Goal: Task Accomplishment & Management: Use online tool/utility

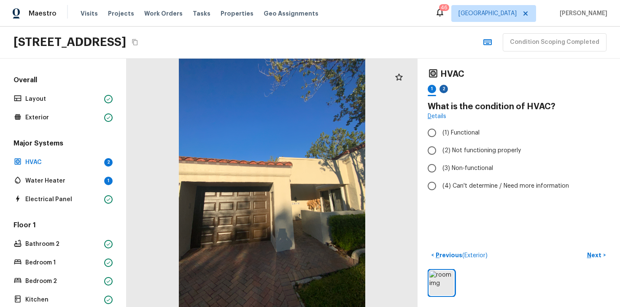
click at [444, 89] on div "2" at bounding box center [443, 89] width 8 height 8
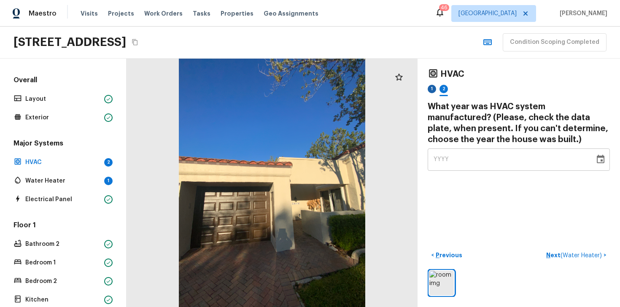
click at [431, 90] on div "1" at bounding box center [432, 89] width 8 height 8
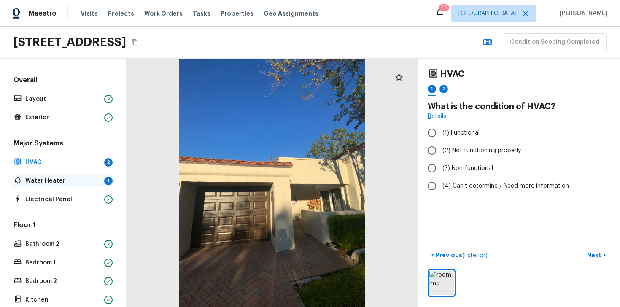
click at [77, 179] on p "Water Heater" at bounding box center [62, 181] width 75 height 8
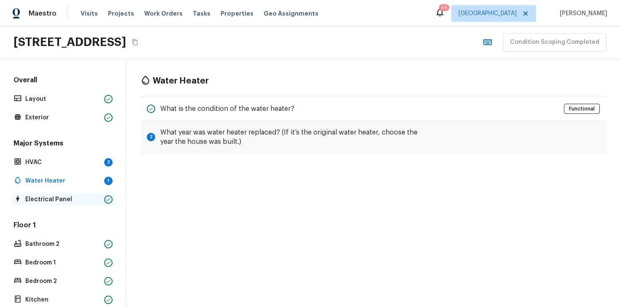
click at [65, 198] on p "Electrical Panel" at bounding box center [62, 199] width 75 height 8
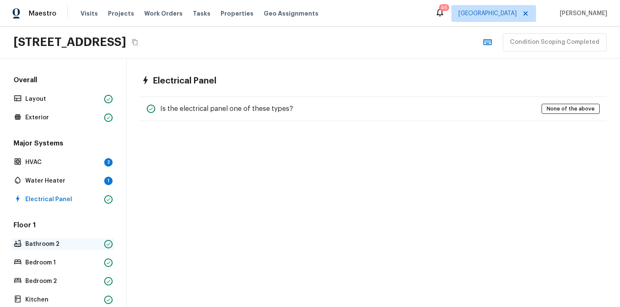
click at [56, 247] on p "Bathroom 2" at bounding box center [62, 244] width 75 height 8
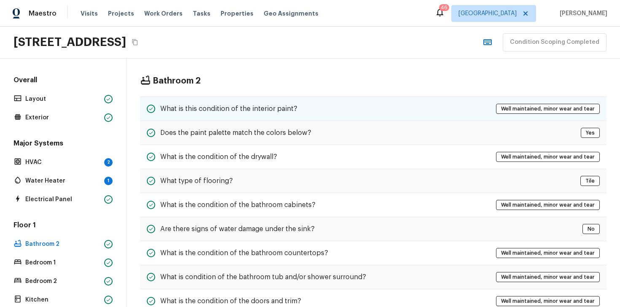
click at [202, 110] on h5 "What is this condition of the interior paint?" at bounding box center [228, 108] width 137 height 9
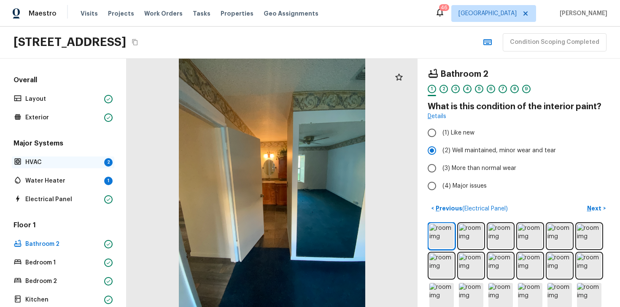
click at [39, 166] on p "HVAC" at bounding box center [62, 162] width 75 height 8
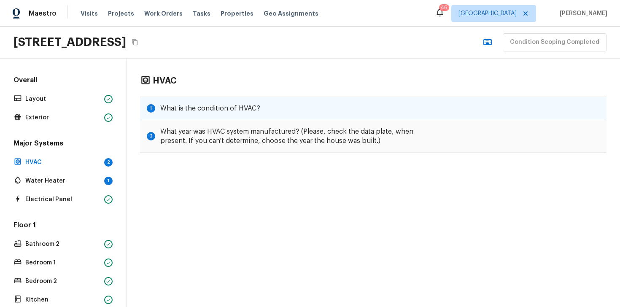
click at [193, 113] on div "1 What is the condition of HVAC?" at bounding box center [373, 109] width 466 height 24
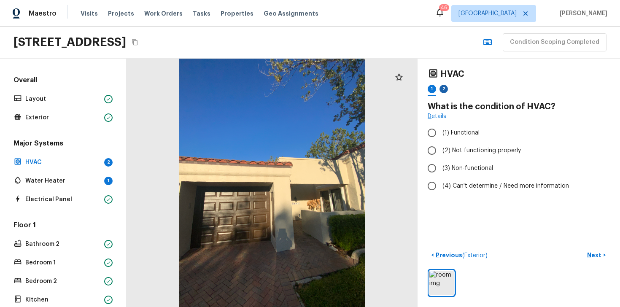
click at [442, 89] on div "2" at bounding box center [443, 89] width 8 height 8
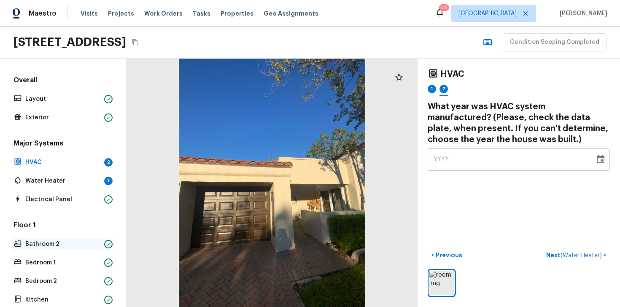
click at [43, 245] on p "Bathroom 2" at bounding box center [62, 244] width 75 height 8
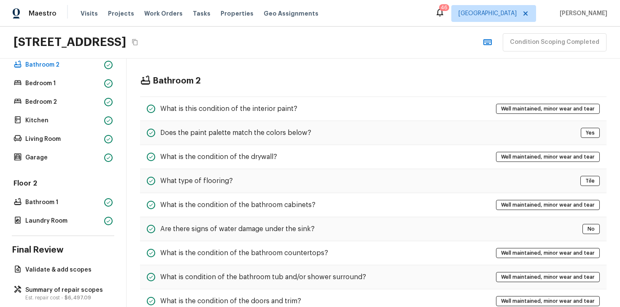
scroll to position [192, 0]
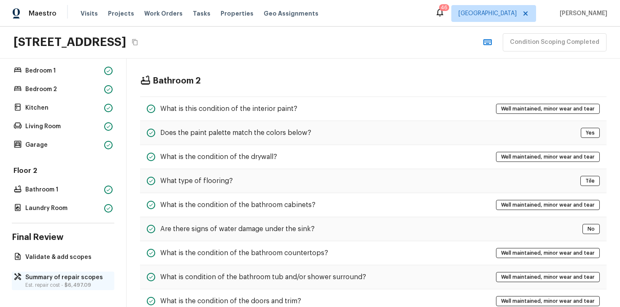
click at [70, 282] on p "Est. repair cost - $6,497.09" at bounding box center [67, 285] width 84 height 7
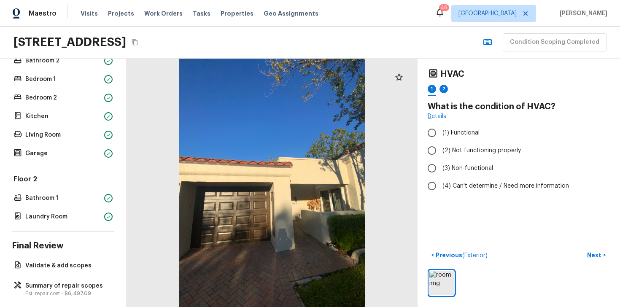
scroll to position [192, 0]
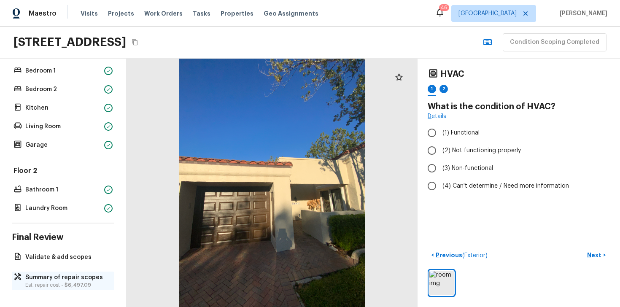
click at [49, 282] on p "Est. repair cost - $6,497.09" at bounding box center [67, 285] width 84 height 7
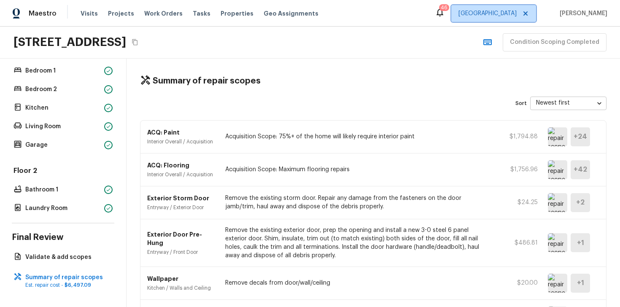
click at [458, 8] on span "[GEOGRAPHIC_DATA]" at bounding box center [493, 13] width 85 height 17
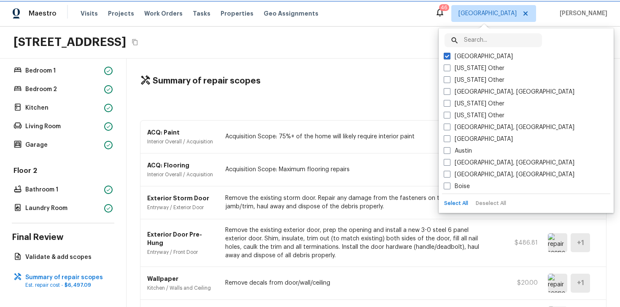
click at [522, 16] on icon at bounding box center [525, 13] width 7 height 7
checkbox input "false"
checkbox input "true"
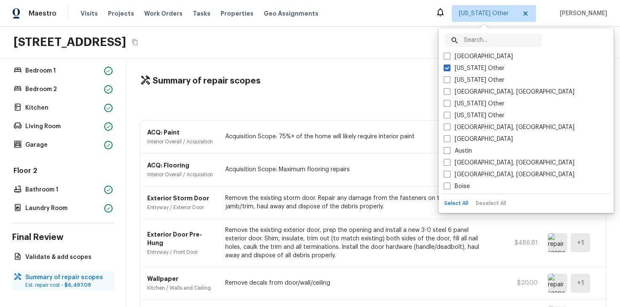
click at [75, 280] on p "Summary of repair scopes" at bounding box center [67, 277] width 84 height 8
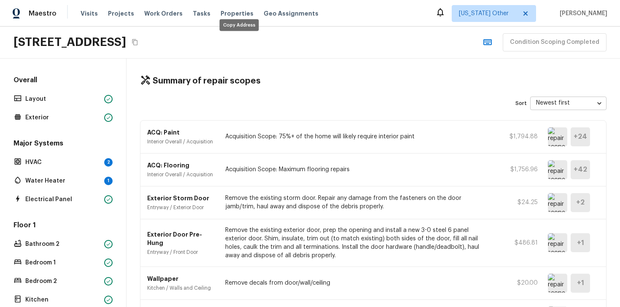
click at [138, 43] on icon "Copy Address" at bounding box center [135, 42] width 7 height 7
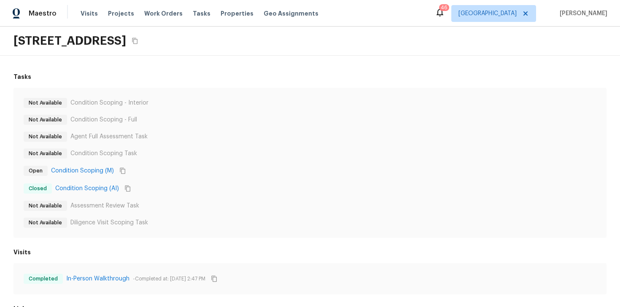
click at [169, 254] on h6 "Visits" at bounding box center [309, 252] width 593 height 8
click at [125, 169] on button "Copy Task ID" at bounding box center [122, 170] width 11 height 11
click at [103, 171] on link "Condition Scoping (M)" at bounding box center [82, 171] width 63 height 8
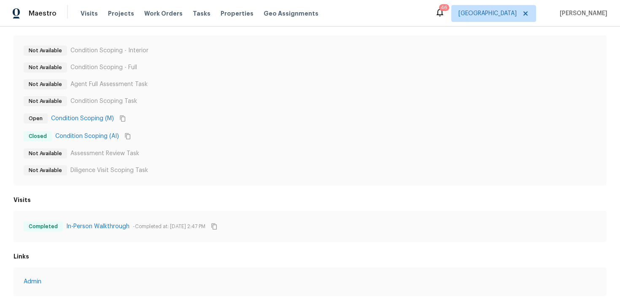
scroll to position [58, 0]
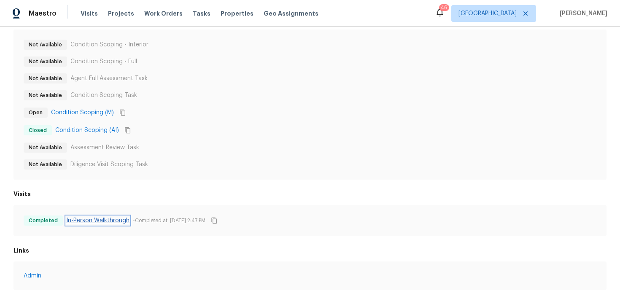
click at [98, 220] on link "In-Person Walkthrough" at bounding box center [97, 220] width 63 height 8
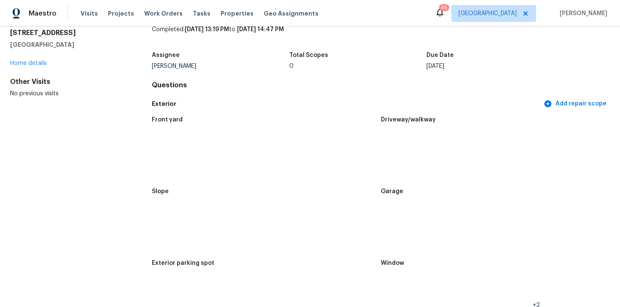
scroll to position [35, 0]
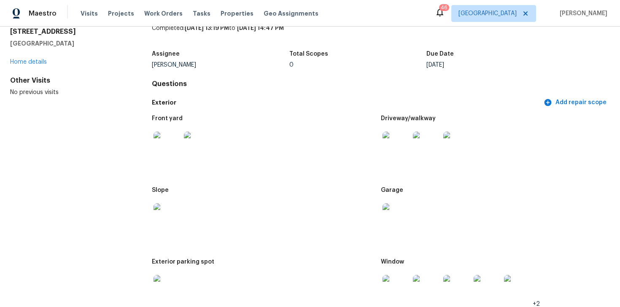
click at [165, 147] on img at bounding box center [166, 145] width 27 height 27
click at [390, 147] on img at bounding box center [395, 145] width 27 height 27
click at [174, 219] on img at bounding box center [166, 216] width 27 height 27
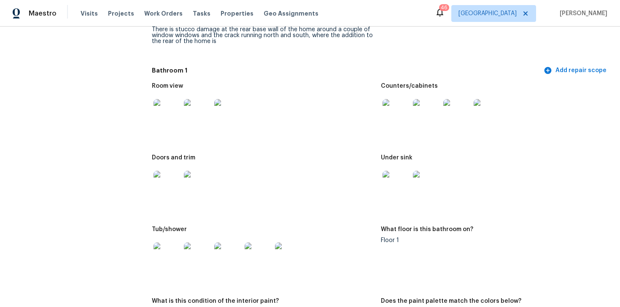
scroll to position [1289, 0]
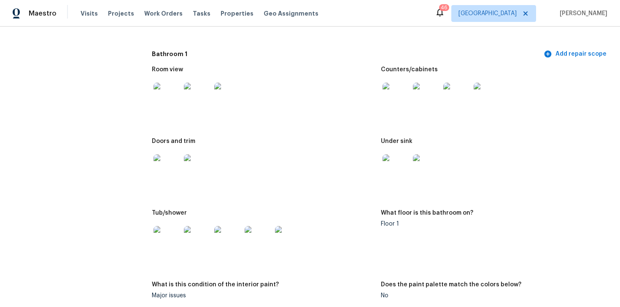
click at [390, 160] on img at bounding box center [395, 167] width 27 height 27
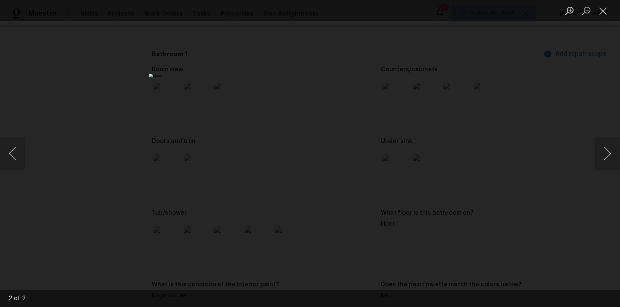
click at [74, 134] on div "Lightbox" at bounding box center [310, 153] width 620 height 307
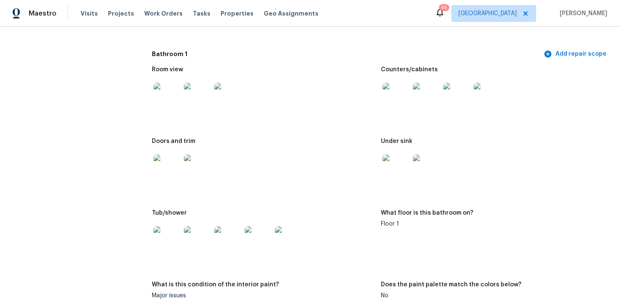
click at [161, 236] on img at bounding box center [166, 239] width 27 height 27
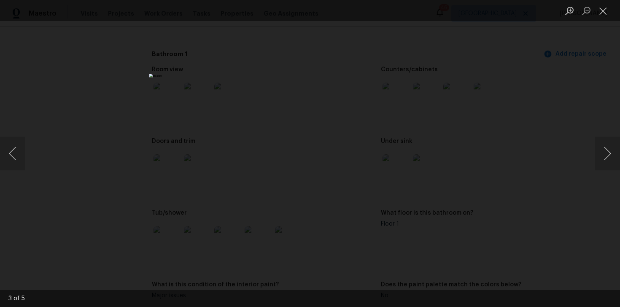
click at [129, 208] on div "Lightbox" at bounding box center [310, 153] width 620 height 307
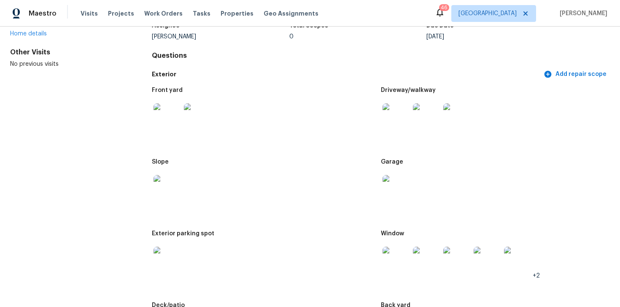
scroll to position [0, 0]
